Goal: Find specific page/section: Find specific page/section

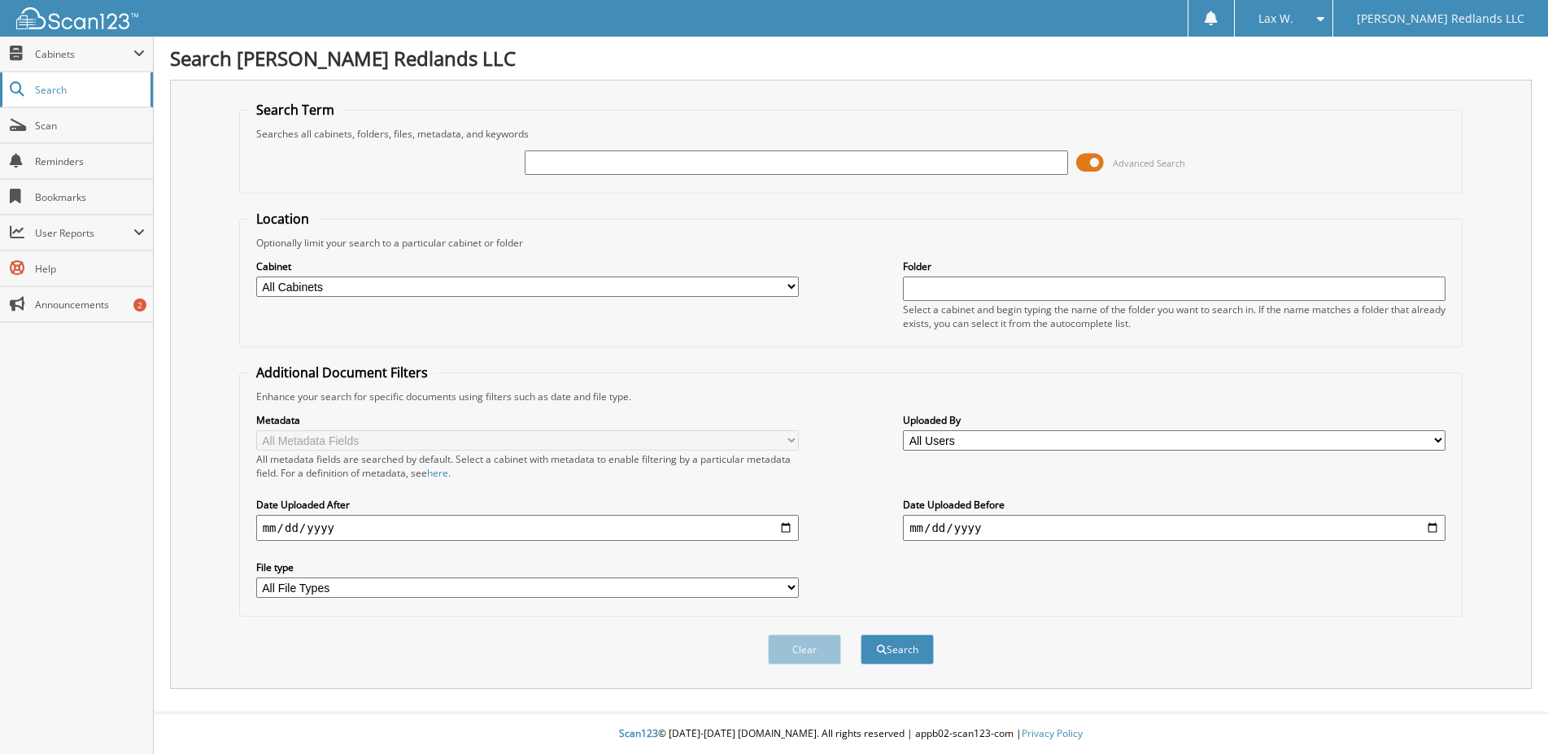
click at [68, 82] on link "Search" at bounding box center [76, 89] width 153 height 35
click at [57, 124] on span "Scan" at bounding box center [90, 126] width 110 height 14
click at [52, 137] on link "Scan" at bounding box center [76, 125] width 153 height 35
click at [89, 56] on span "Cabinets" at bounding box center [84, 54] width 98 height 14
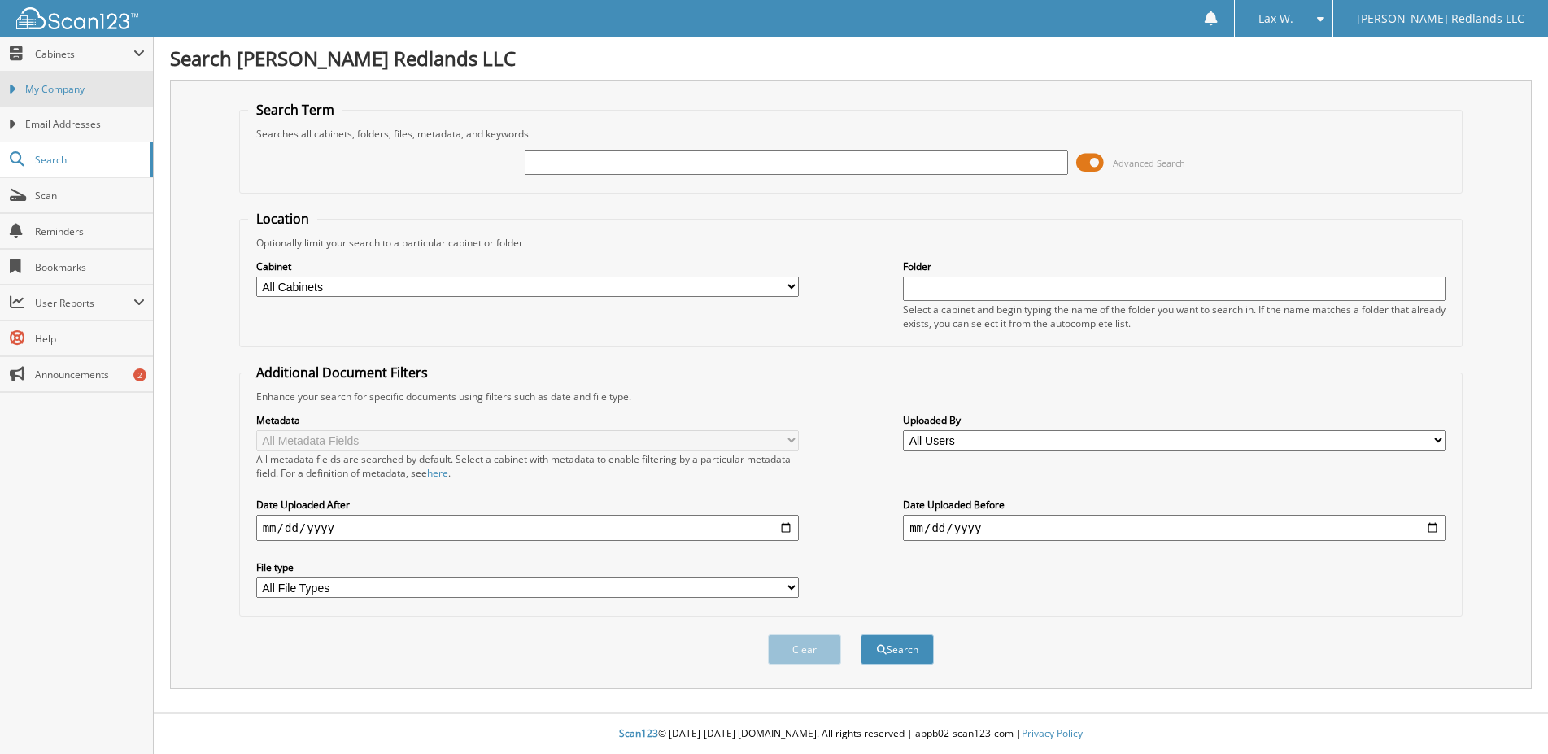
click at [31, 85] on span "My Company" at bounding box center [85, 89] width 120 height 15
